Goal: Information Seeking & Learning: Stay updated

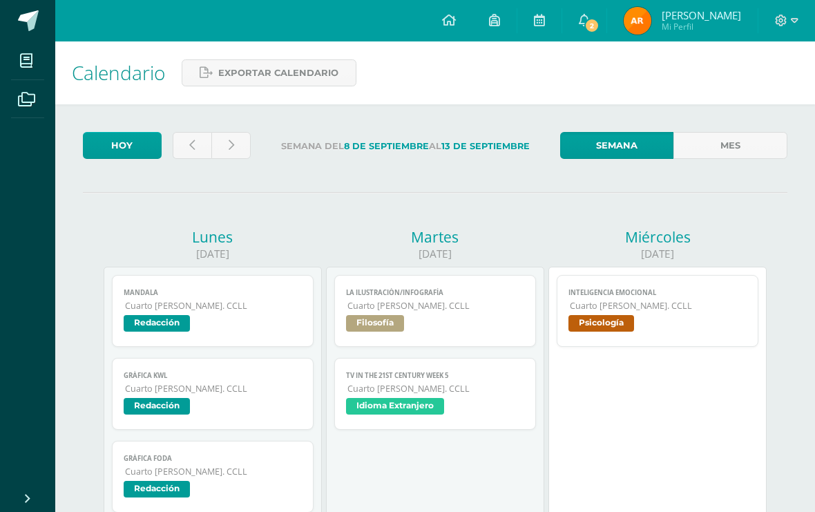
scroll to position [10, 0]
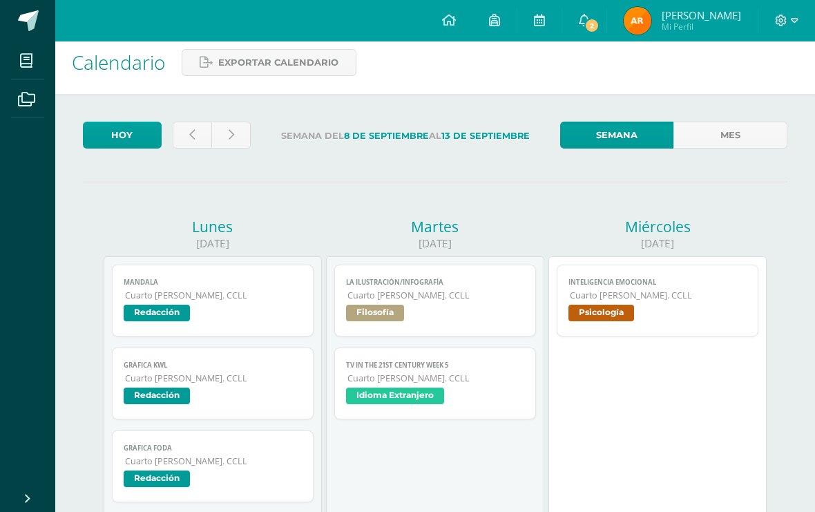
click at [589, 24] on link "2" at bounding box center [584, 20] width 44 height 41
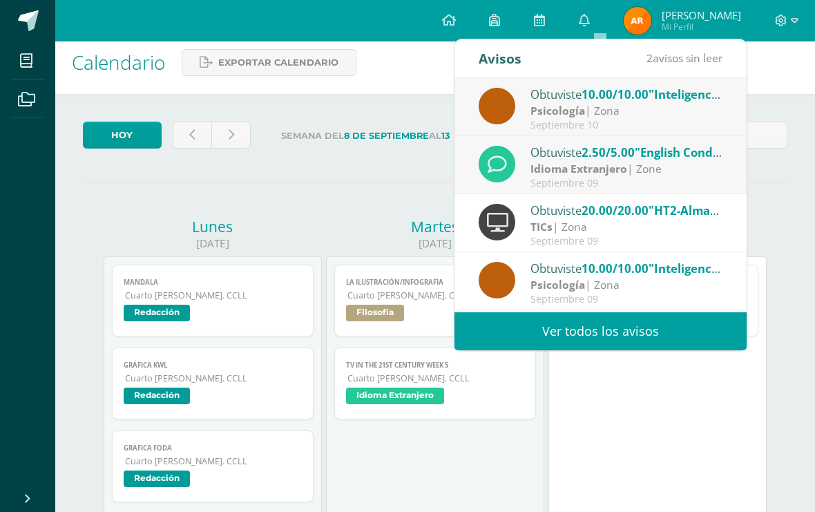
click at [631, 320] on link "Ver todos los avisos" at bounding box center [601, 331] width 292 height 38
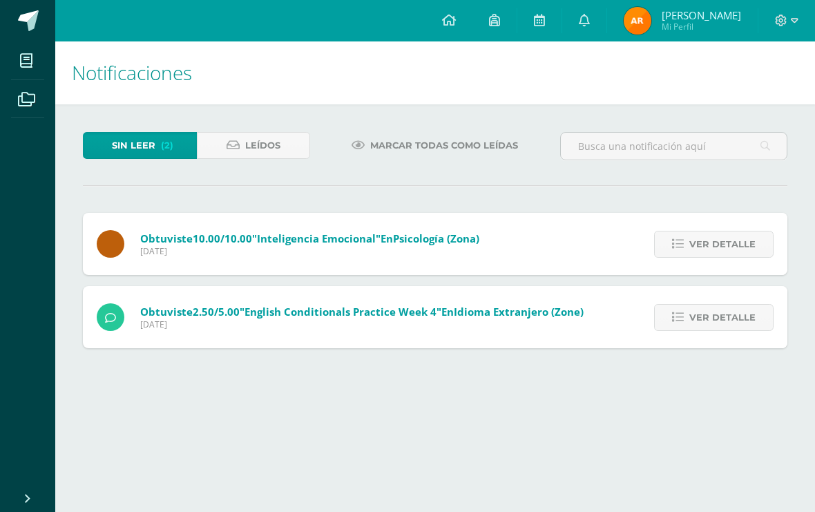
click at [714, 307] on span "Ver detalle" at bounding box center [722, 318] width 66 height 26
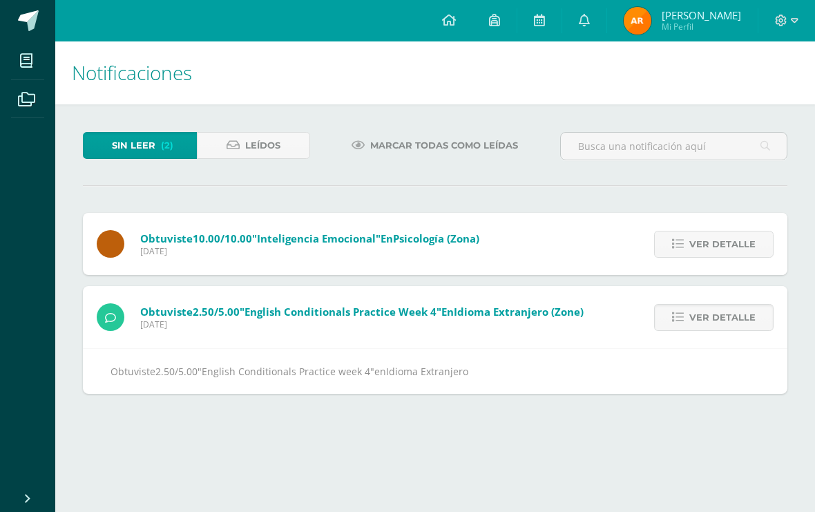
click at [734, 238] on span "Ver detalle" at bounding box center [722, 244] width 66 height 26
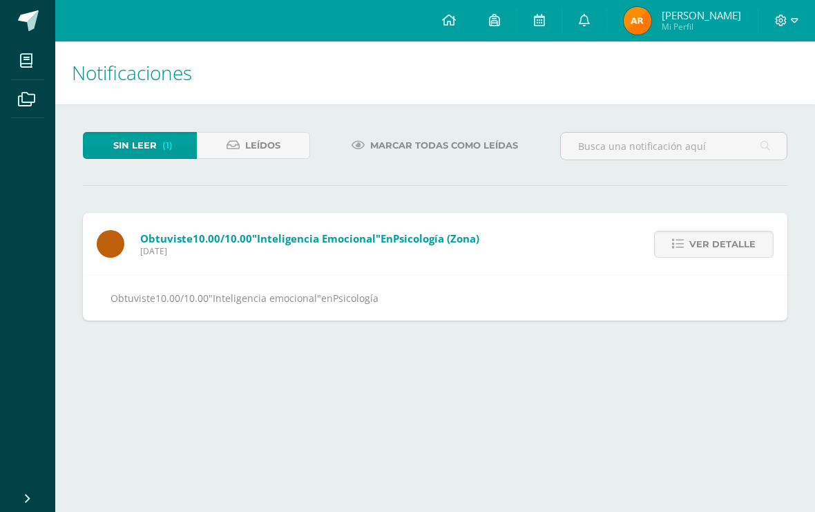
click at [738, 249] on span "Ver detalle" at bounding box center [722, 244] width 66 height 26
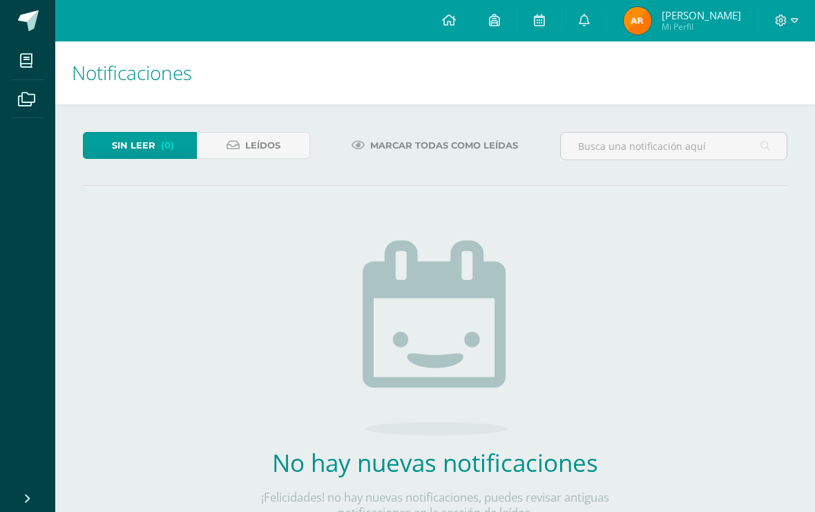
click at [547, 20] on link at bounding box center [539, 20] width 44 height 41
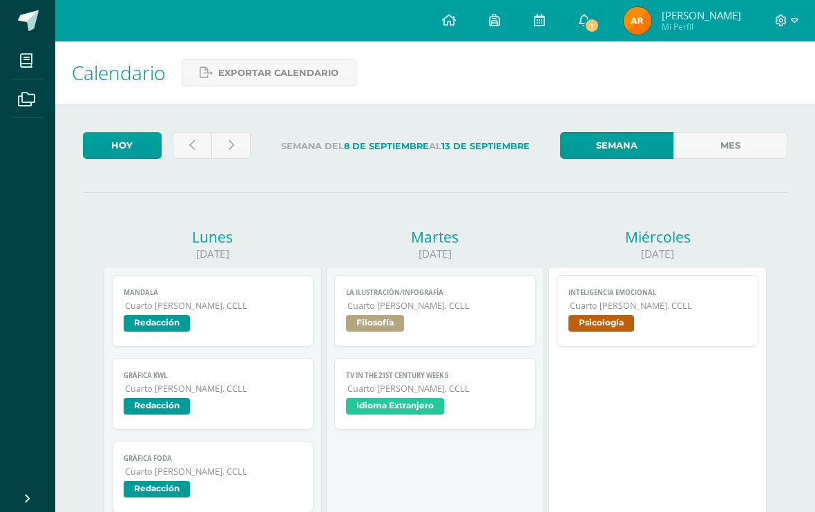
click at [590, 13] on span at bounding box center [584, 20] width 11 height 15
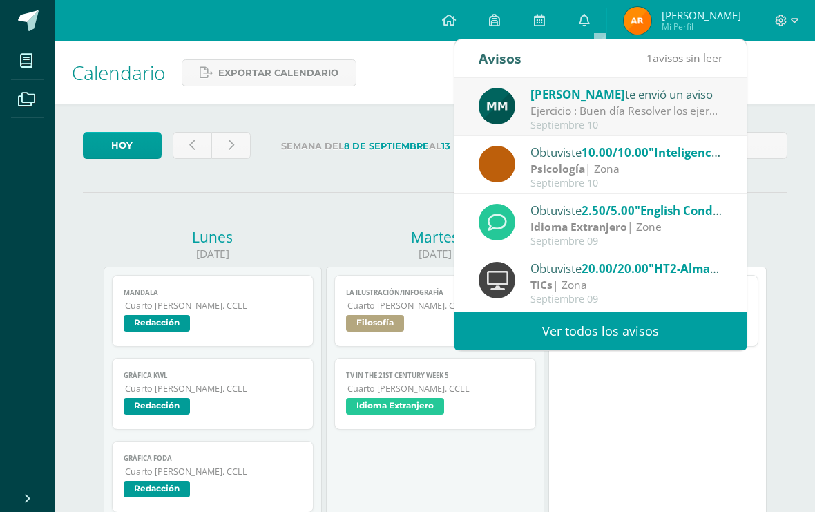
click at [691, 122] on div "Septiembre 10" at bounding box center [627, 126] width 192 height 12
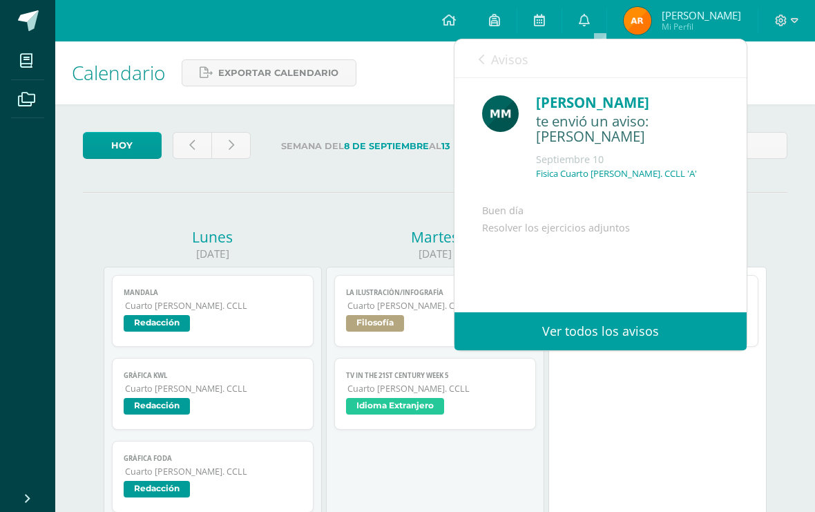
click at [607, 336] on link "Ver todos los avisos" at bounding box center [601, 331] width 292 height 38
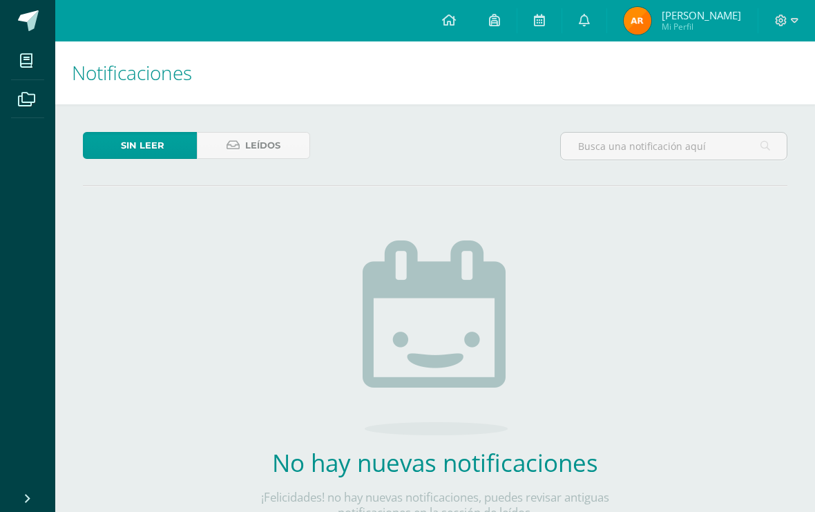
click at [646, 249] on div "Sin leer Leídos No hay nuevas notificaciones ¡Felicidades! no hay nuevas notifi…" at bounding box center [435, 348] width 760 height 488
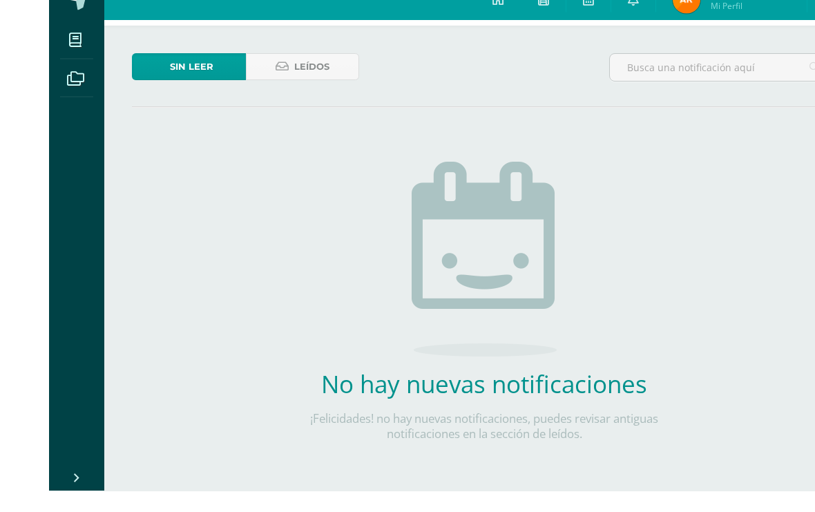
scroll to position [57, 0]
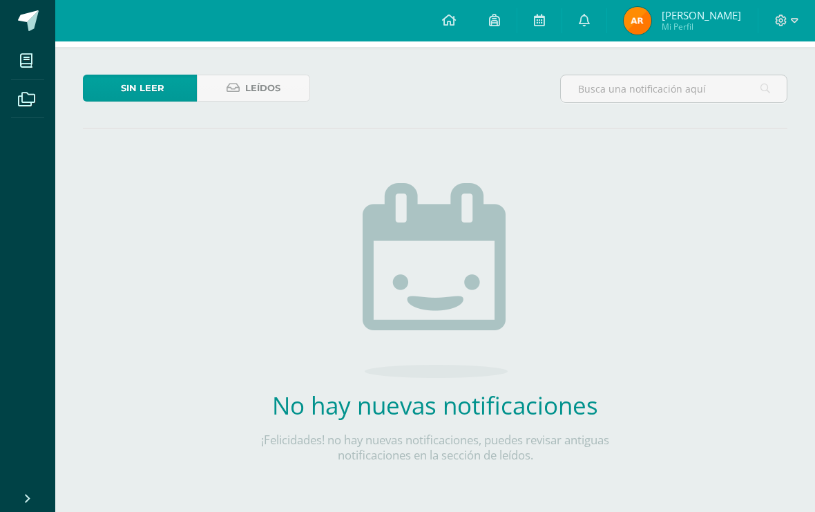
click at [244, 87] on link "Leídos" at bounding box center [254, 88] width 114 height 27
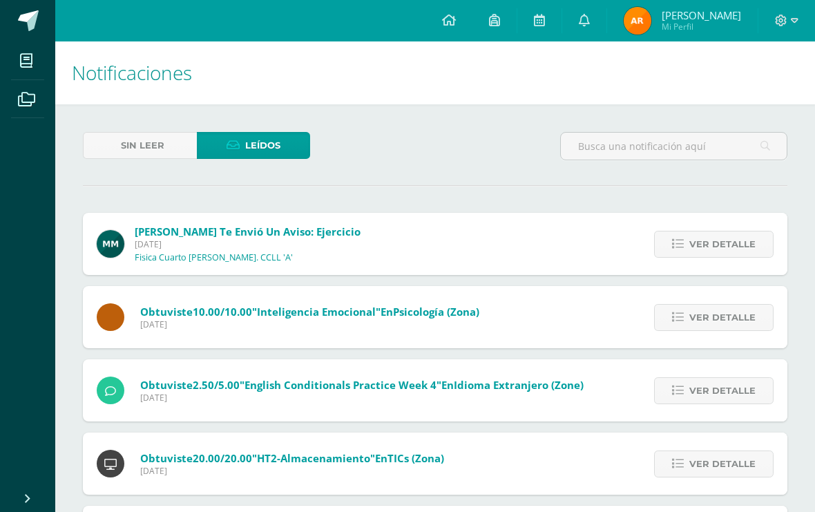
click at [741, 244] on span "Ver detalle" at bounding box center [722, 244] width 66 height 26
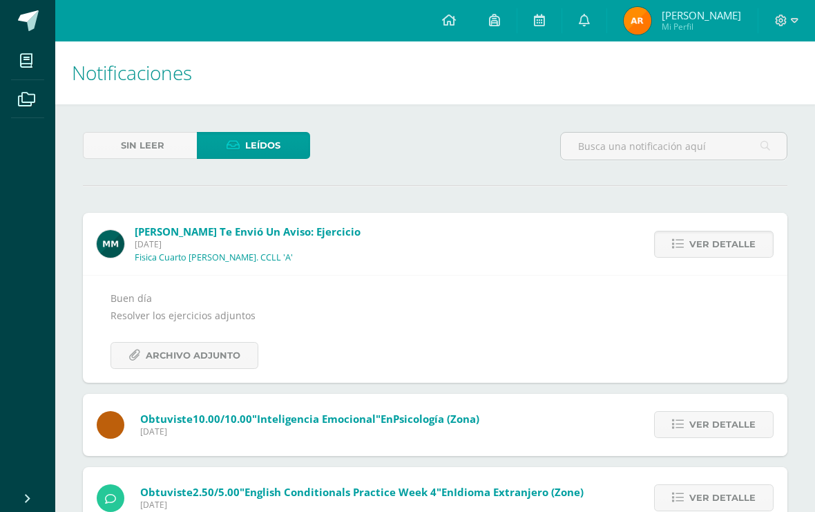
click at [203, 360] on span "Archivo Adjunto" at bounding box center [193, 356] width 95 height 26
